Goal: Transaction & Acquisition: Download file/media

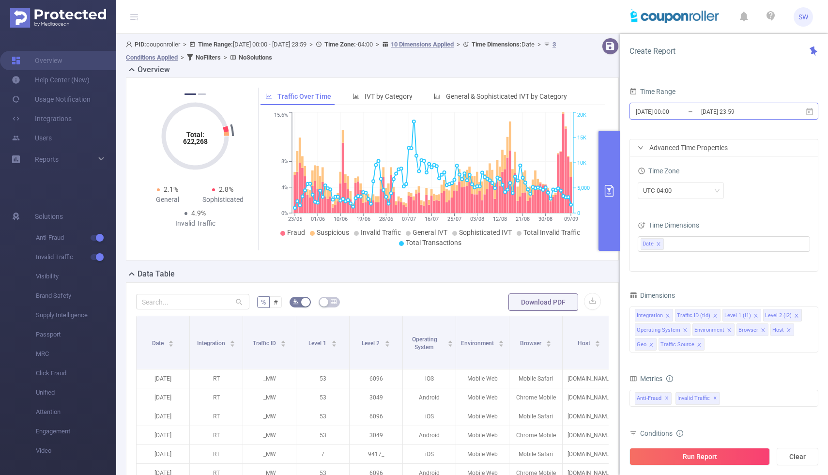
click at [667, 112] on input "[DATE] 00:00" at bounding box center [674, 111] width 78 height 13
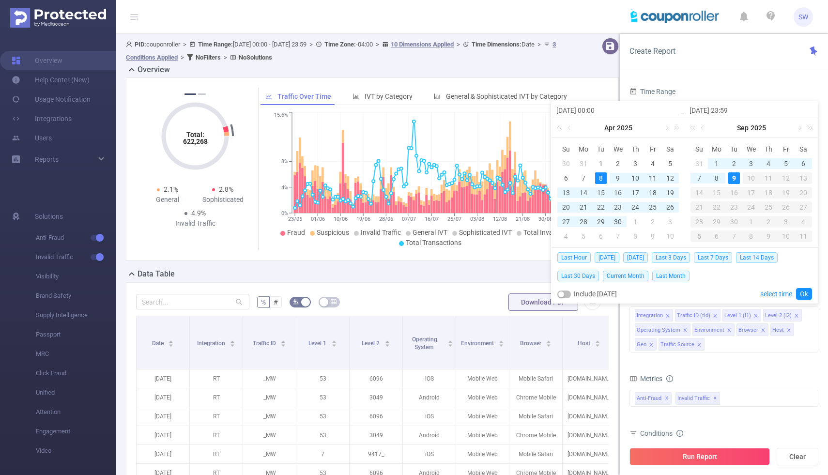
click at [730, 75] on div "Time Range [DATE] 00:00 _ [DATE] 23:59 Advanced Time Properties Time Zone UTC-0…" at bounding box center [724, 283] width 208 height 417
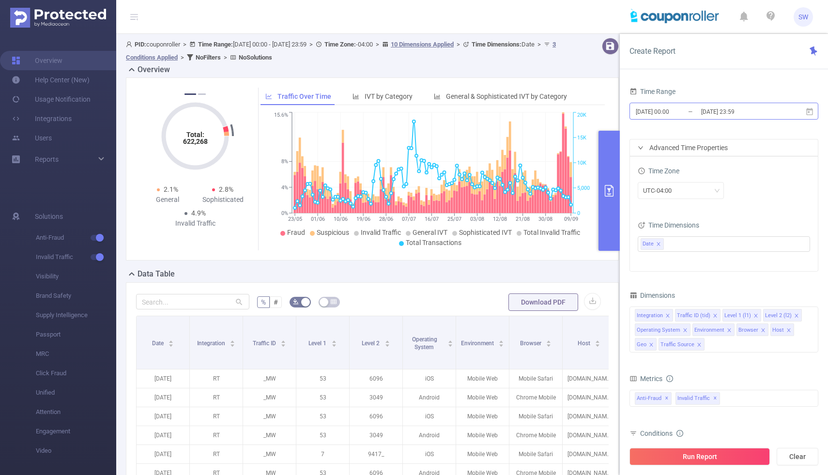
click at [656, 113] on input "[DATE] 00:00" at bounding box center [674, 111] width 78 height 13
click at [697, 84] on div "Time Range [DATE] 00:00 _ [DATE] 23:59 Advanced Time Properties Time Zone UTC-0…" at bounding box center [724, 283] width 208 height 417
click at [657, 110] on input "[DATE] 00:00" at bounding box center [674, 111] width 78 height 13
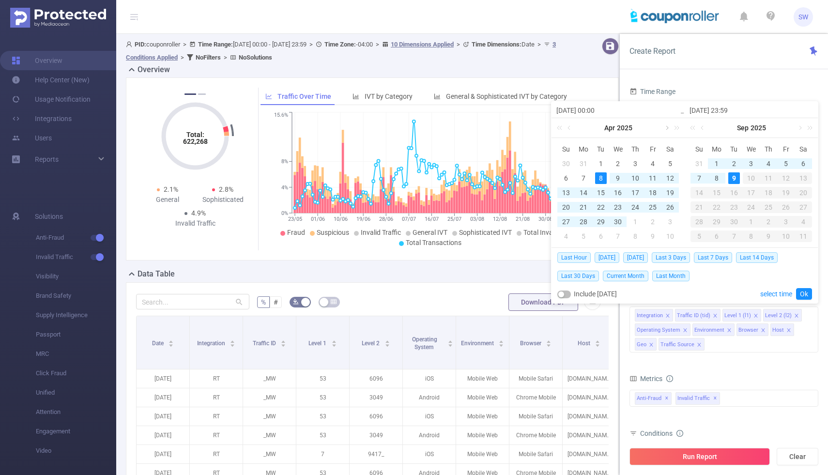
click at [667, 129] on link at bounding box center [666, 127] width 9 height 19
click at [666, 129] on link at bounding box center [666, 127] width 9 height 19
click at [564, 234] on div "31" at bounding box center [566, 236] width 12 height 12
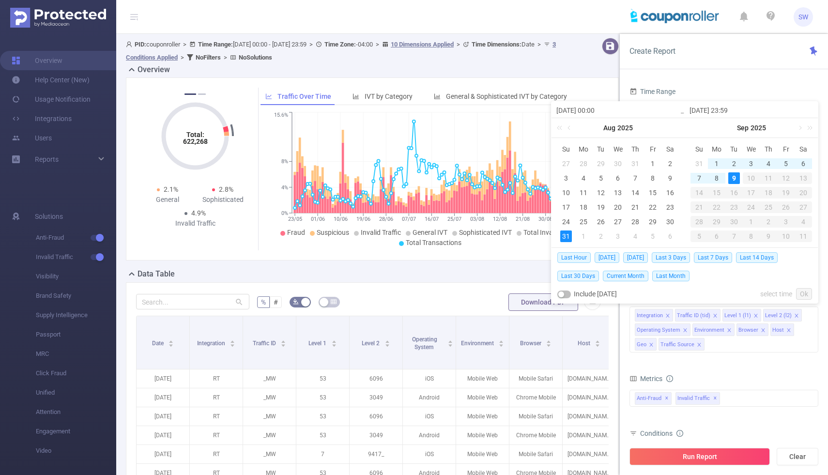
click at [733, 178] on div "9" at bounding box center [734, 178] width 12 height 12
type input "[DATE] 00:00"
click at [806, 289] on link "Ok" at bounding box center [804, 294] width 16 height 12
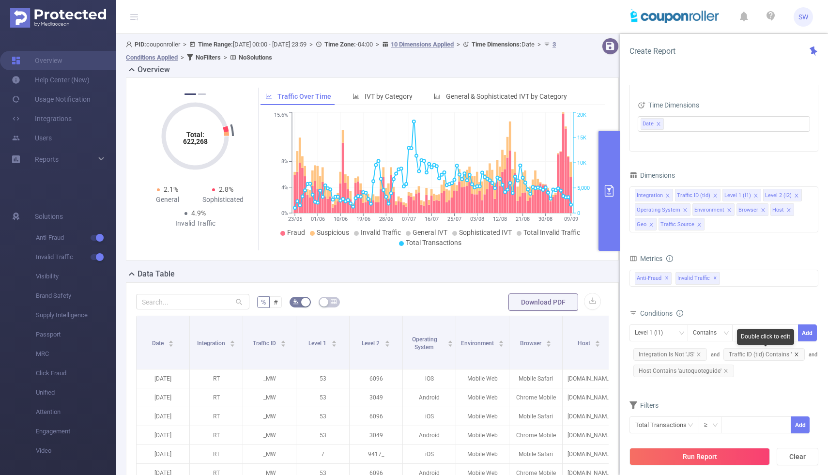
click at [795, 353] on icon "icon: close" at bounding box center [796, 354] width 5 height 5
click at [700, 354] on icon "icon: close" at bounding box center [698, 354] width 5 height 5
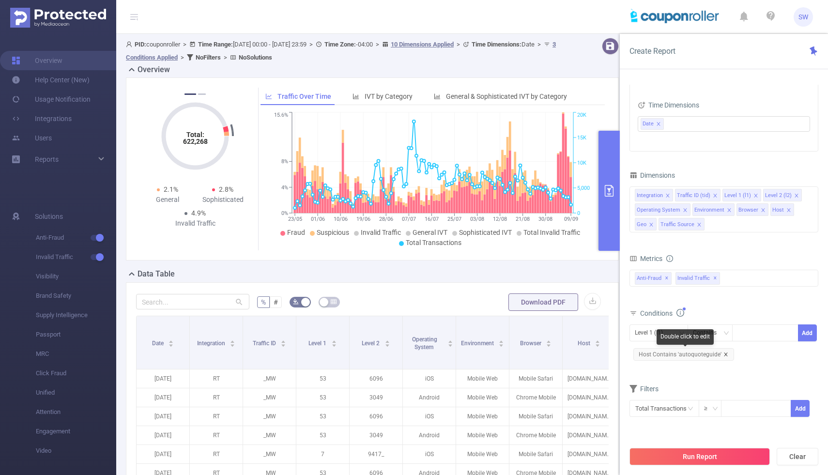
click at [724, 354] on icon "icon: close" at bounding box center [725, 353] width 3 height 3
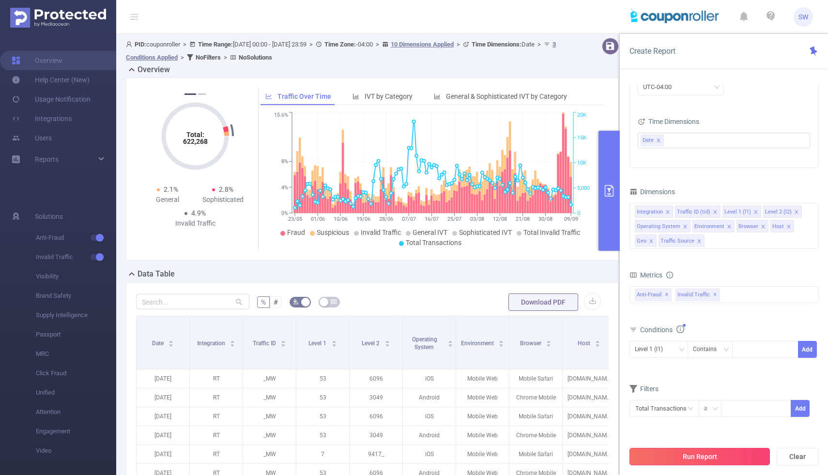
click at [702, 458] on button "Run Report" at bounding box center [699, 456] width 140 height 17
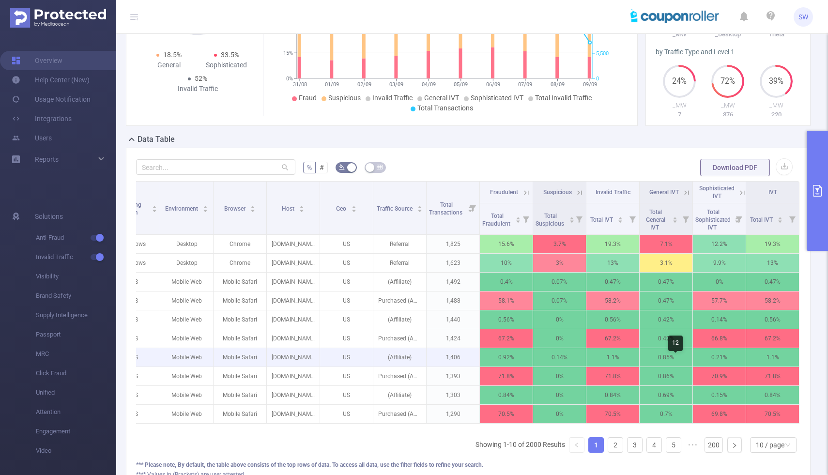
scroll to position [0, 295]
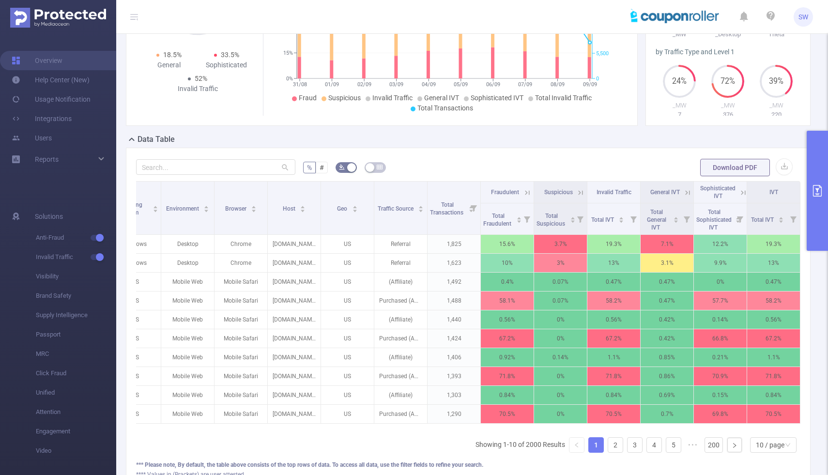
click at [742, 195] on icon at bounding box center [743, 192] width 4 height 4
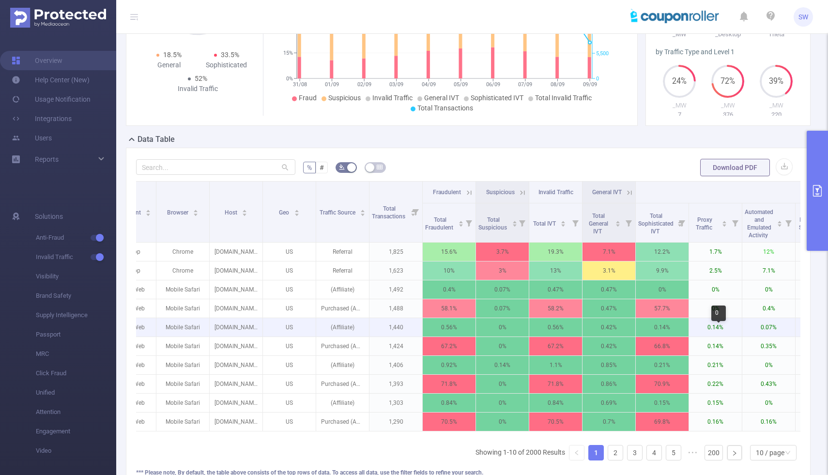
scroll to position [0, 187]
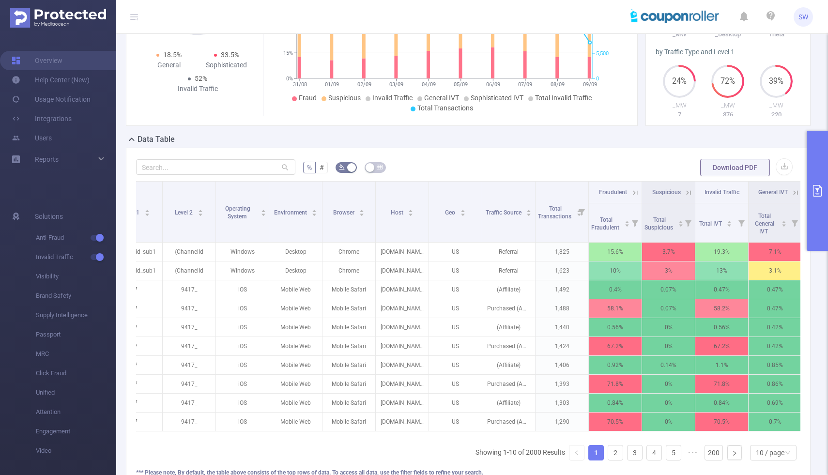
click at [637, 197] on icon at bounding box center [635, 192] width 9 height 9
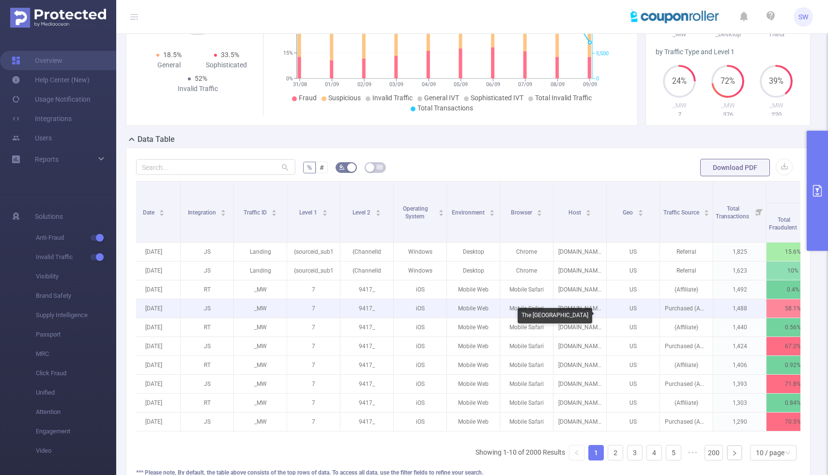
scroll to position [0, 0]
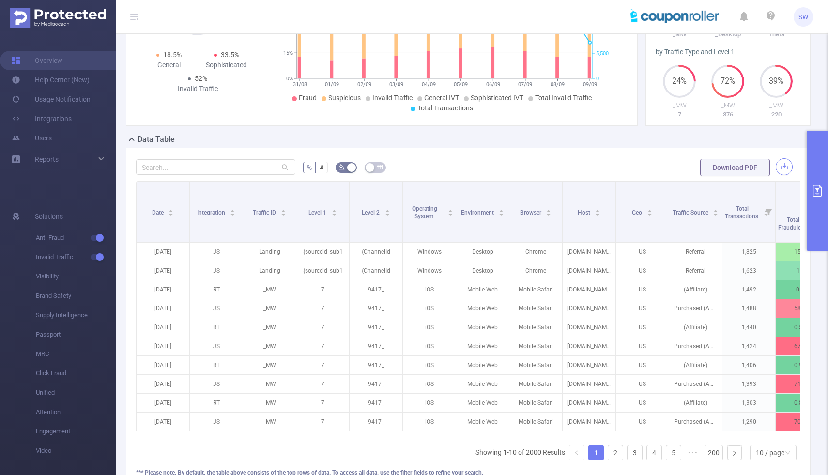
click at [786, 175] on button "button" at bounding box center [784, 166] width 17 height 17
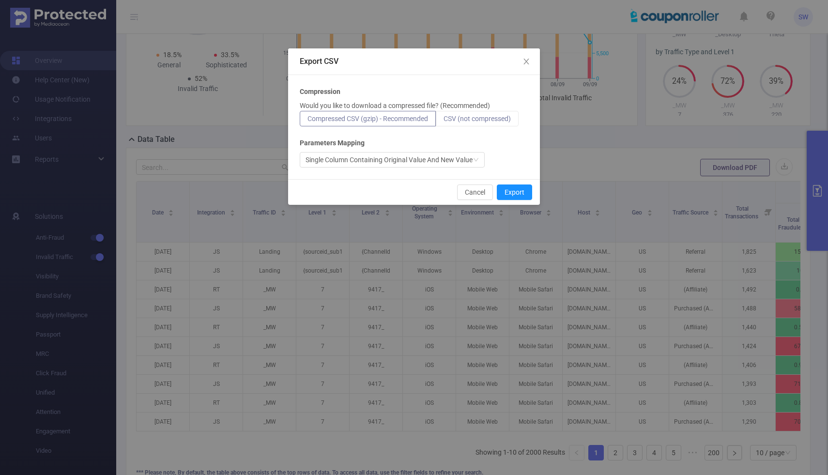
click at [494, 121] on span "CSV (not compressed)" at bounding box center [477, 119] width 67 height 8
click at [444, 121] on input "CSV (not compressed)" at bounding box center [444, 121] width 0 height 0
click at [522, 191] on button "Export" at bounding box center [514, 191] width 35 height 15
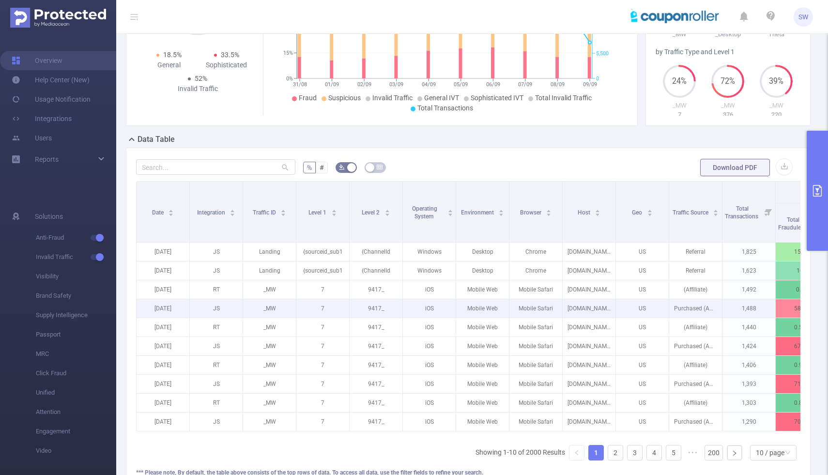
scroll to position [126, 0]
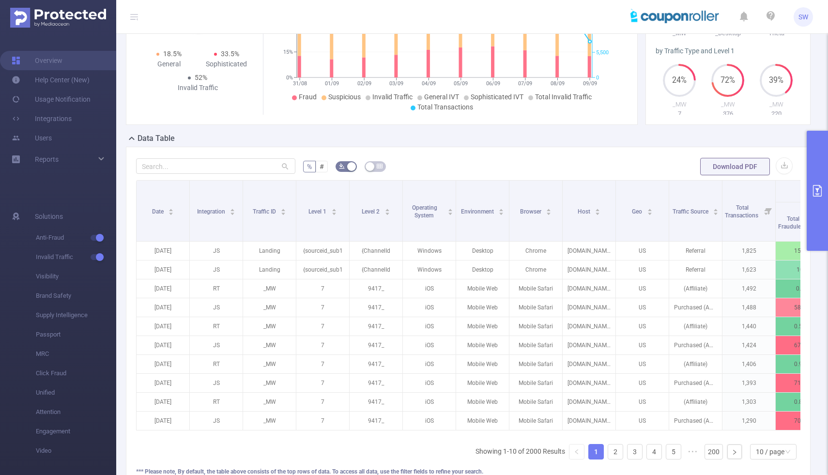
click at [820, 200] on button "primary" at bounding box center [817, 191] width 21 height 120
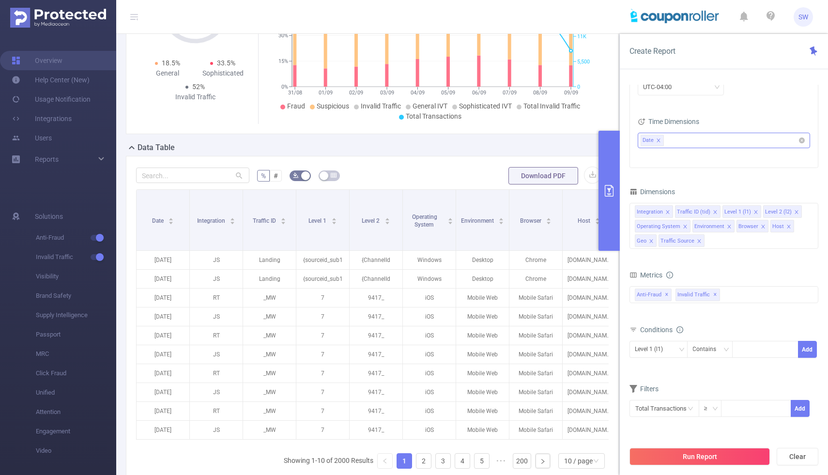
click at [740, 136] on ul "Date" at bounding box center [720, 140] width 159 height 15
click at [750, 111] on div "Time Zone UTC-04:00 Time Dimensions Date" at bounding box center [724, 110] width 188 height 115
click at [722, 242] on div "Integration Traffic ID (tid) Level 1 (l1) Level 2 (l2) Operating System Environ…" at bounding box center [723, 226] width 189 height 46
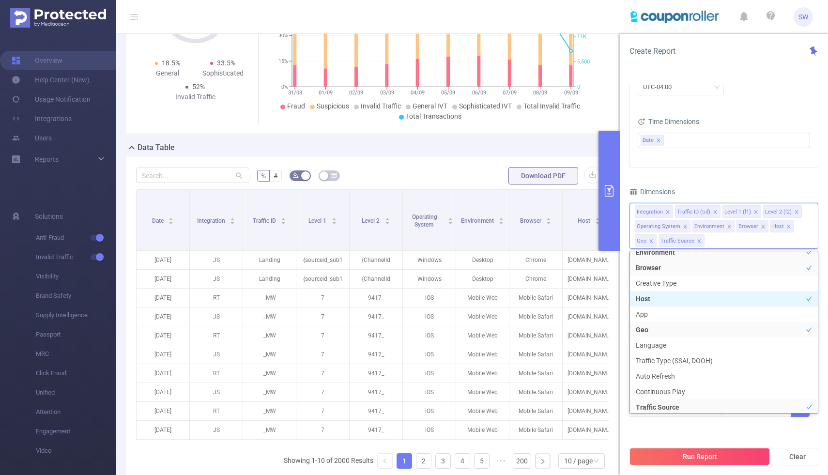
scroll to position [152, 0]
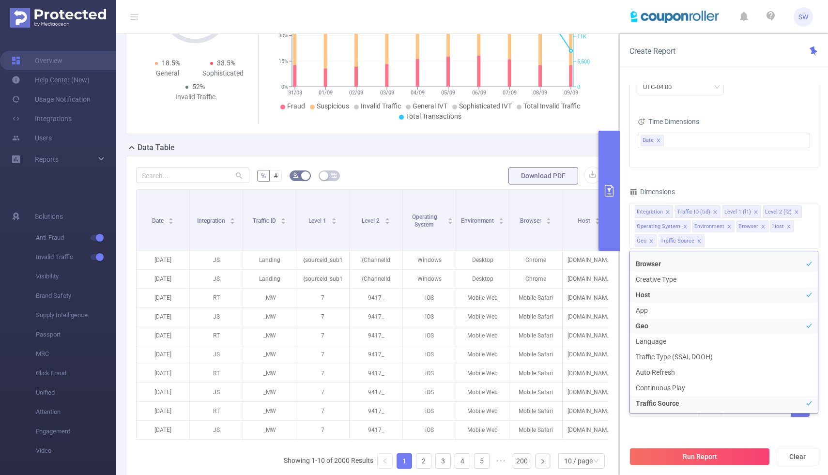
click at [730, 184] on div "Time Range [DATE] 00:00 _ [DATE] 23:59 Advanced Time Properties Time Zone UTC-0…" at bounding box center [723, 205] width 189 height 448
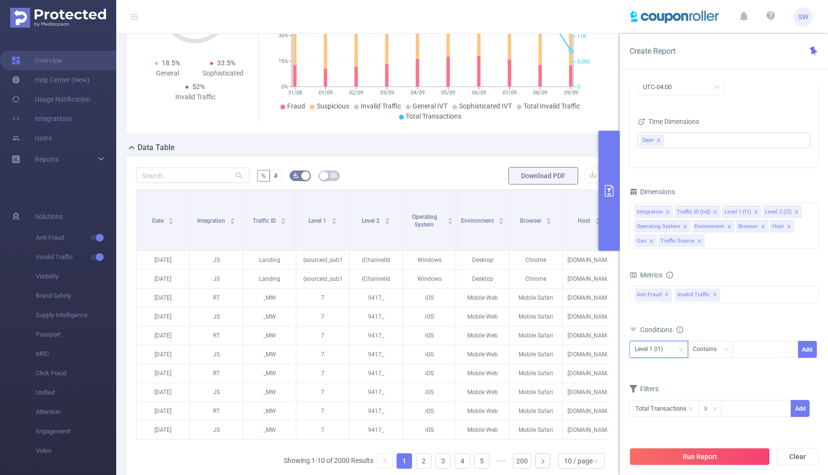
click at [678, 349] on icon "icon: down" at bounding box center [681, 350] width 6 height 6
click at [668, 226] on li "Integration" at bounding box center [661, 225] width 65 height 15
click at [481, 177] on form "% # Download PDF" at bounding box center [372, 175] width 473 height 19
click at [717, 460] on button "Run Report" at bounding box center [699, 456] width 140 height 17
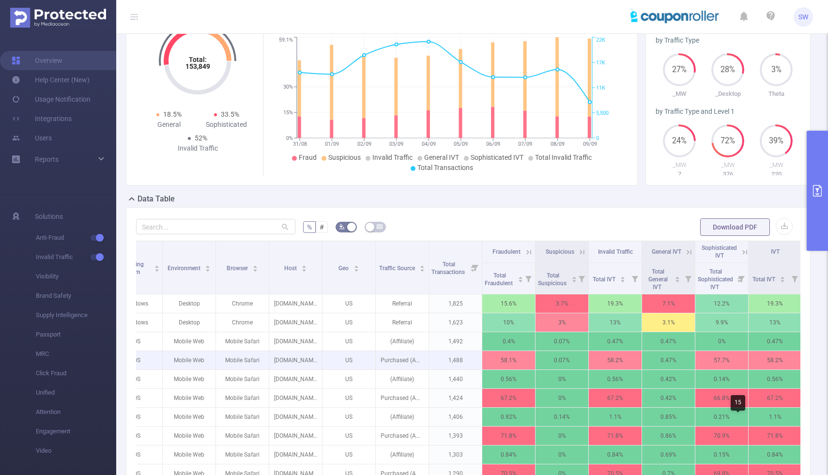
scroll to position [0, 297]
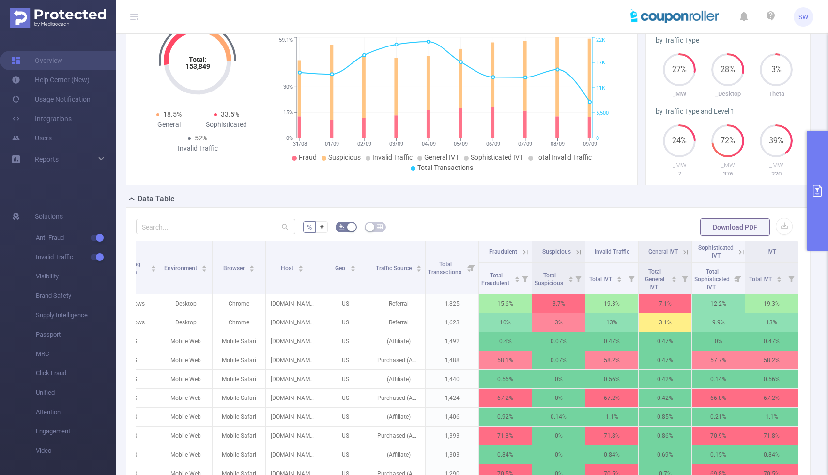
click at [820, 192] on icon "primary" at bounding box center [817, 191] width 12 height 12
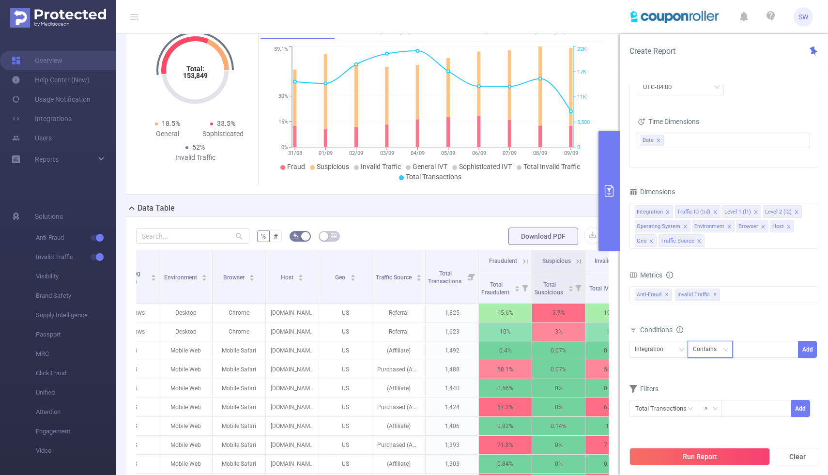
click at [727, 348] on icon "icon: down" at bounding box center [726, 350] width 6 height 6
click at [716, 386] on li "Is" at bounding box center [719, 384] width 64 height 15
click at [756, 354] on div at bounding box center [765, 349] width 56 height 16
type input "Js"
click at [761, 374] on li "Js" at bounding box center [765, 369] width 66 height 15
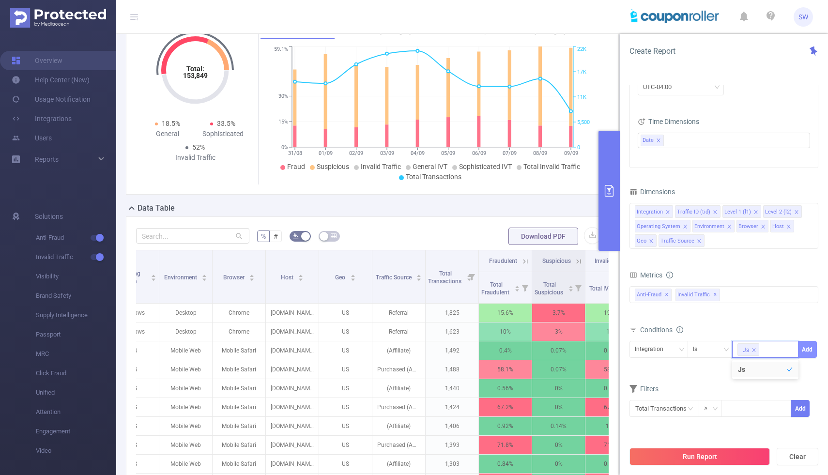
click at [811, 346] on button "Add" at bounding box center [807, 349] width 19 height 17
click at [720, 451] on button "Run Report" at bounding box center [699, 456] width 140 height 17
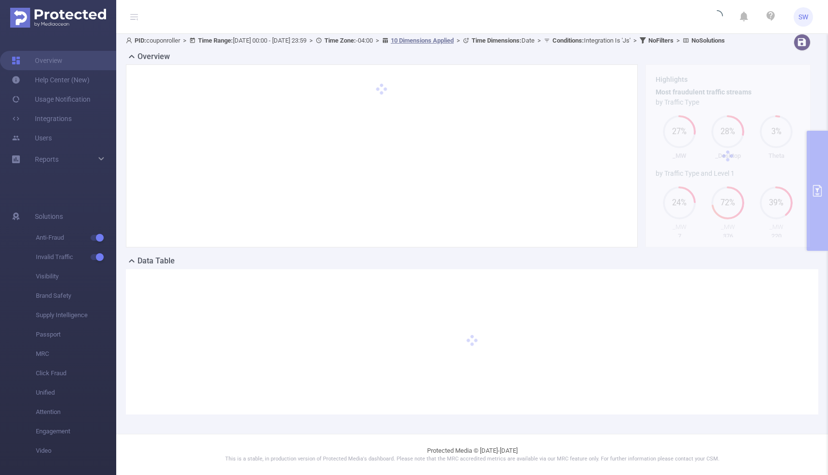
scroll to position [13, 0]
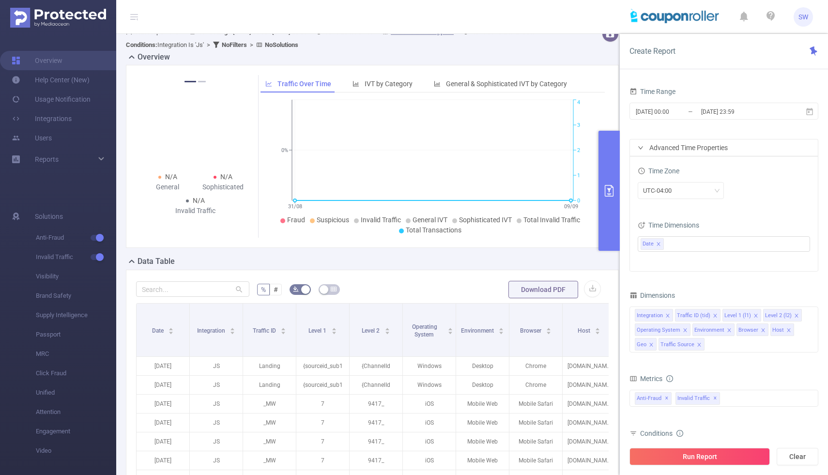
click at [483, 286] on form "% # Download PDF" at bounding box center [372, 289] width 473 height 19
click at [596, 286] on button "button" at bounding box center [592, 288] width 17 height 17
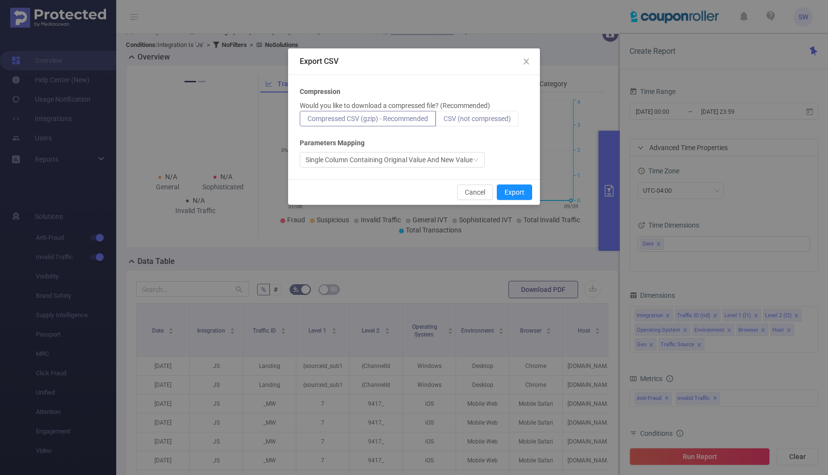
click at [484, 118] on span "CSV (not compressed)" at bounding box center [477, 119] width 67 height 8
click at [444, 121] on input "CSV (not compressed)" at bounding box center [444, 121] width 0 height 0
click at [517, 193] on button "Export" at bounding box center [514, 191] width 35 height 15
